Goal: Download file/media

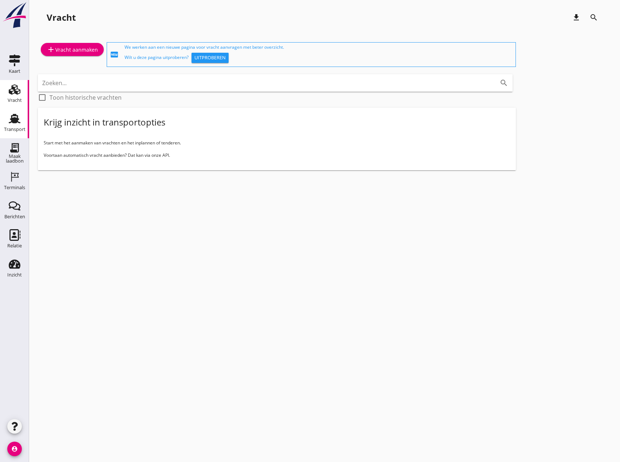
click at [8, 126] on div "Transport" at bounding box center [14, 129] width 21 height 10
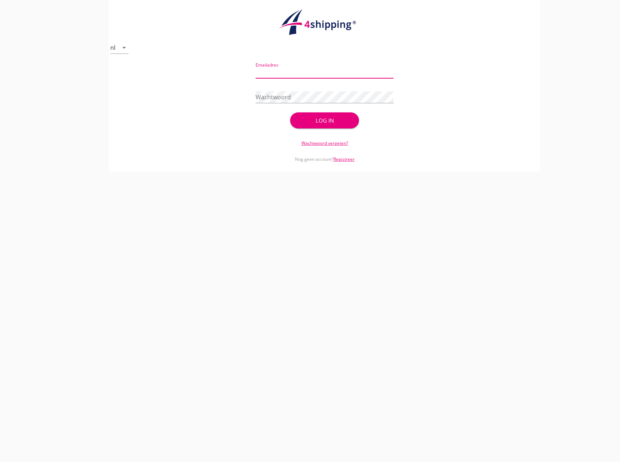
click at [290, 74] on input "Emailadres" at bounding box center [325, 73] width 138 height 12
type input "[EMAIL_ADDRESS][DOMAIN_NAME]"
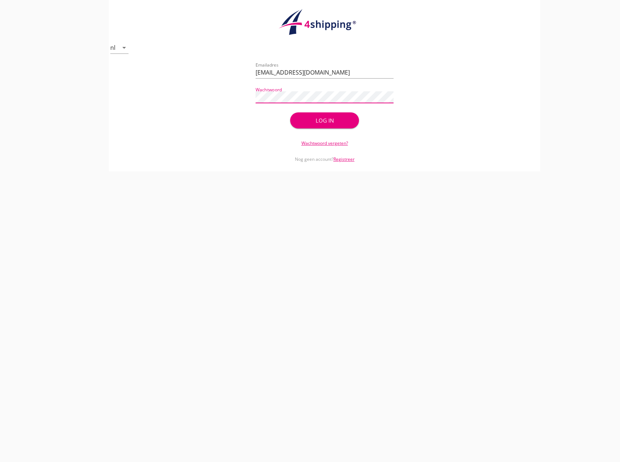
click at [325, 119] on div "Log in" at bounding box center [325, 120] width 46 height 8
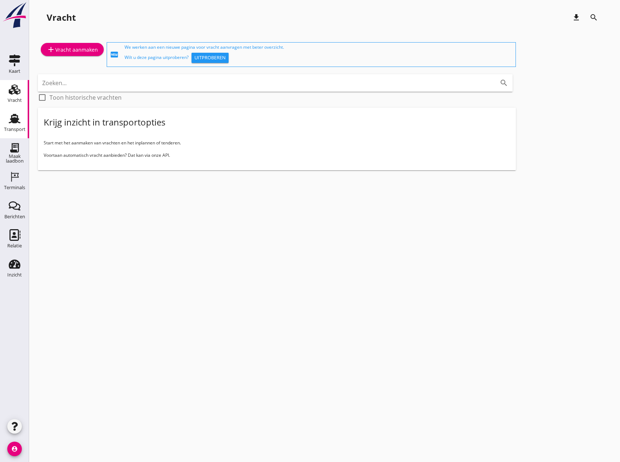
click at [13, 123] on use at bounding box center [15, 118] width 12 height 9
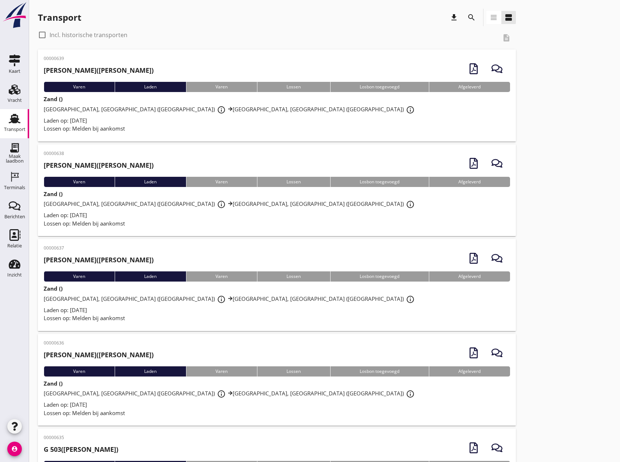
click at [474, 20] on icon "search" at bounding box center [471, 17] width 9 height 9
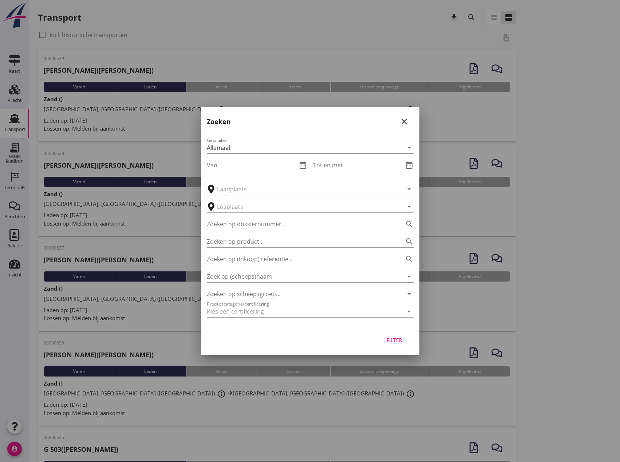
click at [410, 146] on icon "arrow_drop_down" at bounding box center [409, 147] width 9 height 9
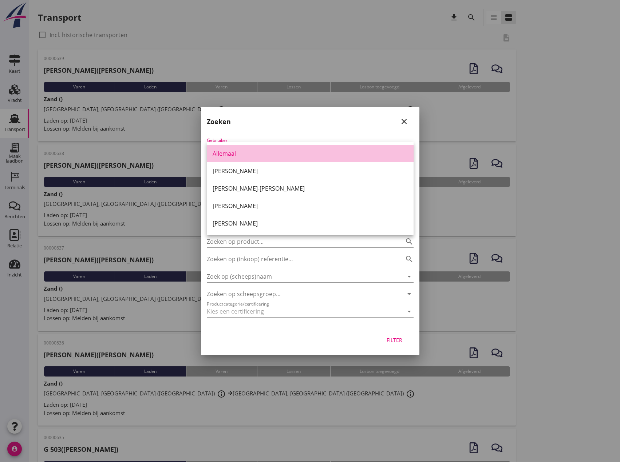
click at [410, 146] on link "Allemaal" at bounding box center [310, 153] width 207 height 17
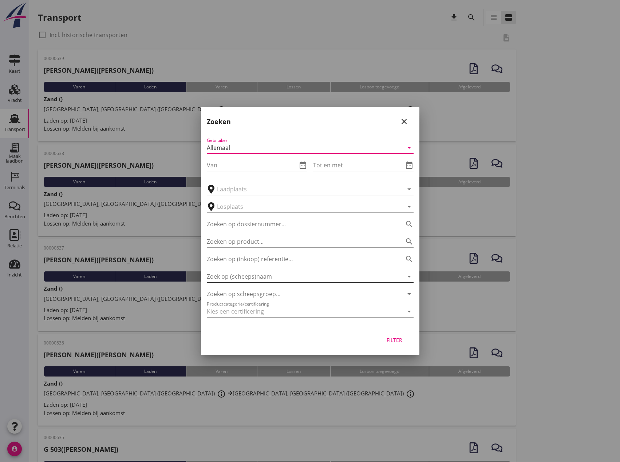
click at [251, 274] on input "Zoek op (scheeps)naam" at bounding box center [300, 277] width 186 height 12
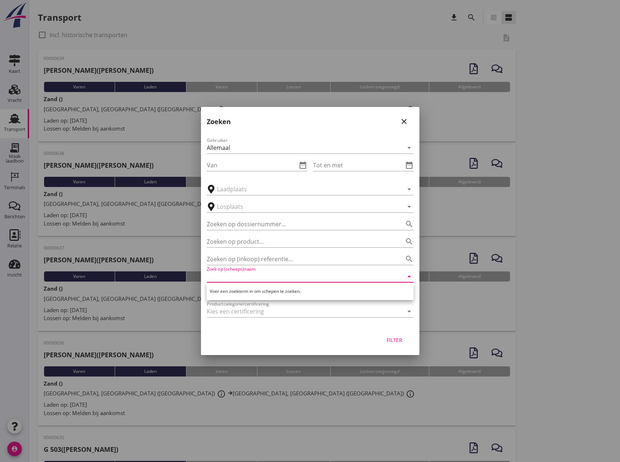
type input "f"
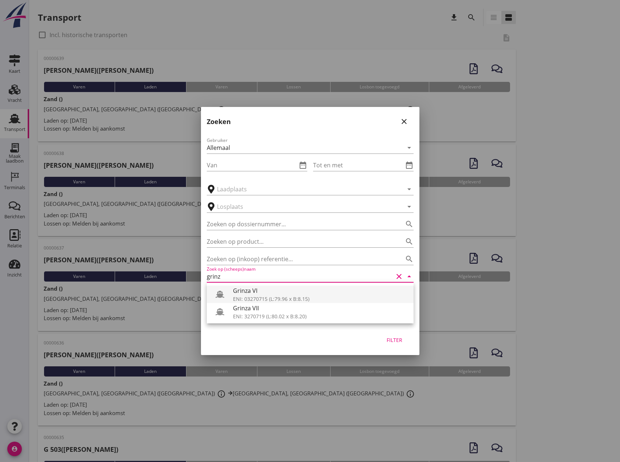
click at [278, 297] on div "ENI: 03270715 (L:79.96 x B:8.15)" at bounding box center [320, 299] width 175 height 8
click at [390, 340] on div "Filter" at bounding box center [394, 340] width 20 height 8
type input "Grinza VI"
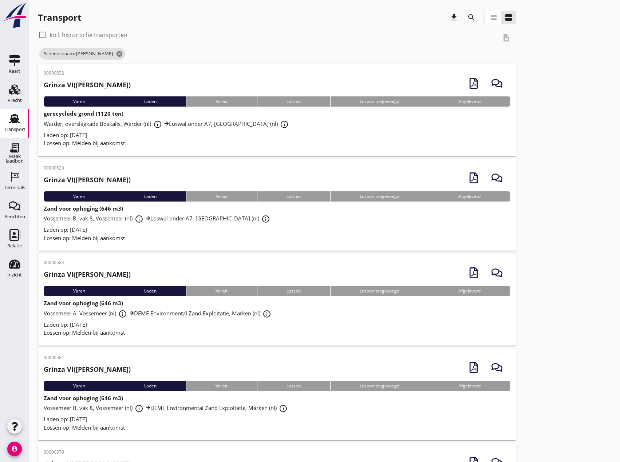
click at [128, 233] on div "Laden op: [DATE]" at bounding box center [277, 230] width 466 height 8
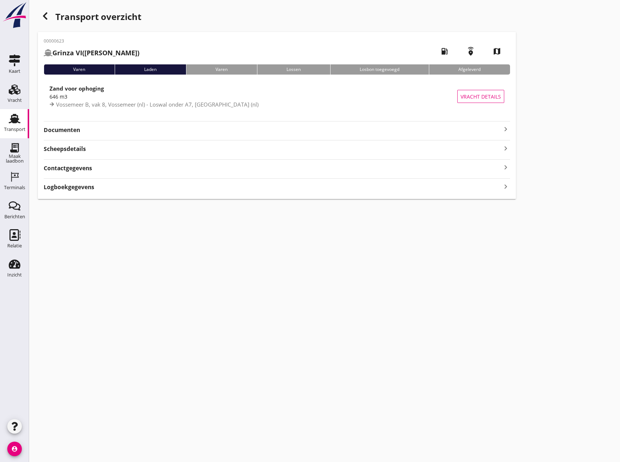
click at [505, 127] on icon "keyboard_arrow_right" at bounding box center [505, 129] width 9 height 9
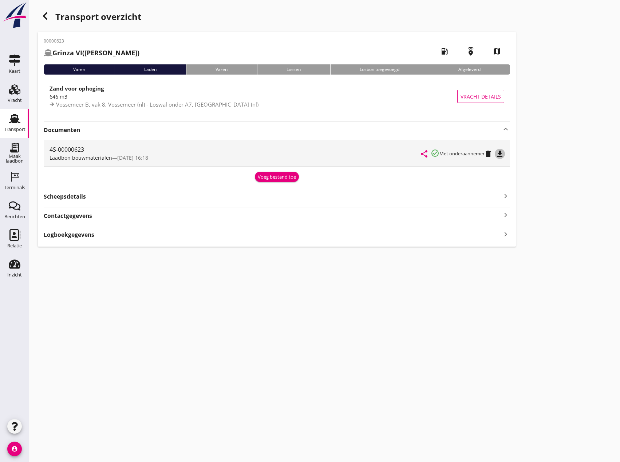
click at [497, 154] on icon "file_download" at bounding box center [499, 154] width 9 height 9
